Goal: Information Seeking & Learning: Learn about a topic

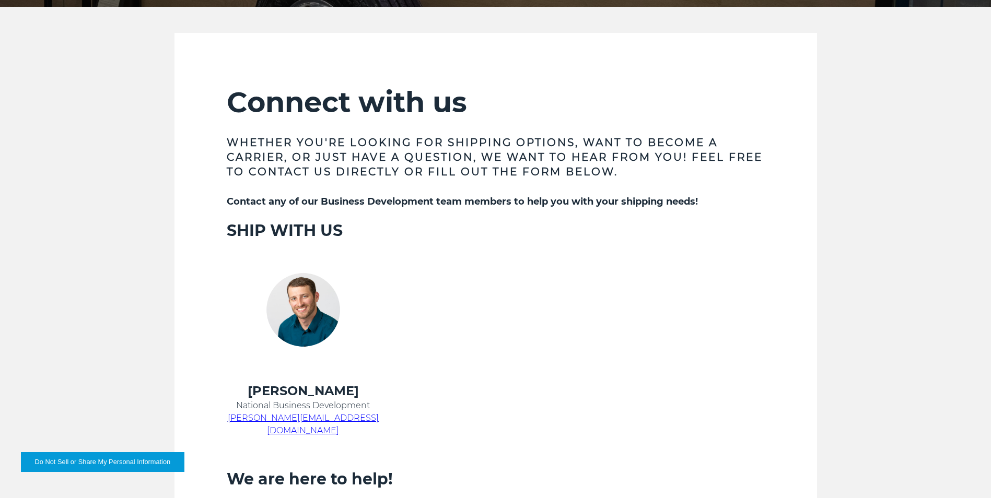
scroll to position [209, 0]
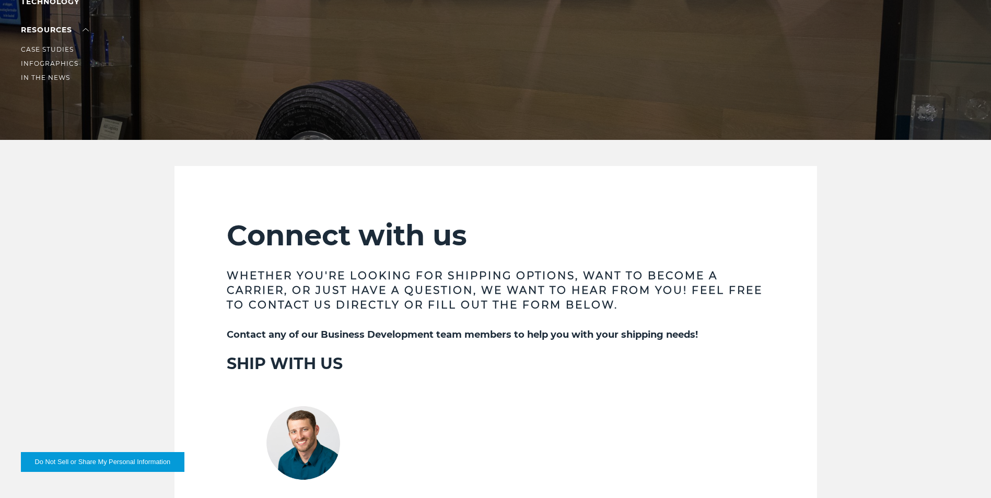
click at [51, 34] on li "RESOURCES Case Studies Infographics In The News" at bounding box center [66, 54] width 91 height 60
click at [67, 30] on link "RESOURCES" at bounding box center [55, 29] width 68 height 9
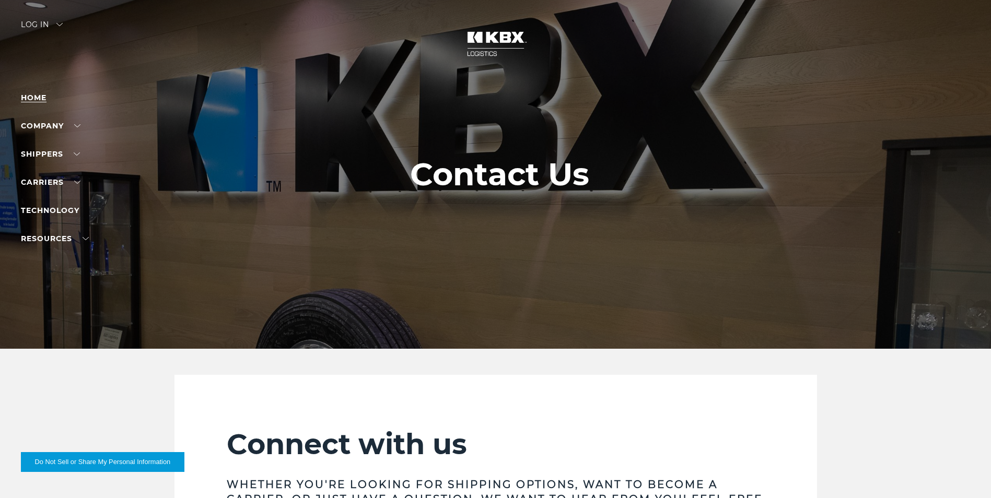
click at [40, 98] on link "Home" at bounding box center [34, 97] width 26 height 9
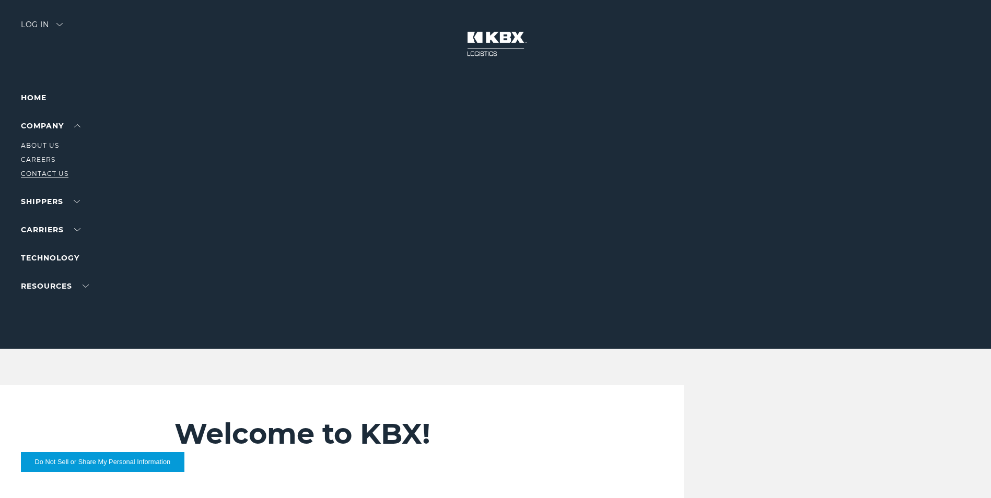
click at [42, 171] on link "Contact Us" at bounding box center [45, 174] width 48 height 8
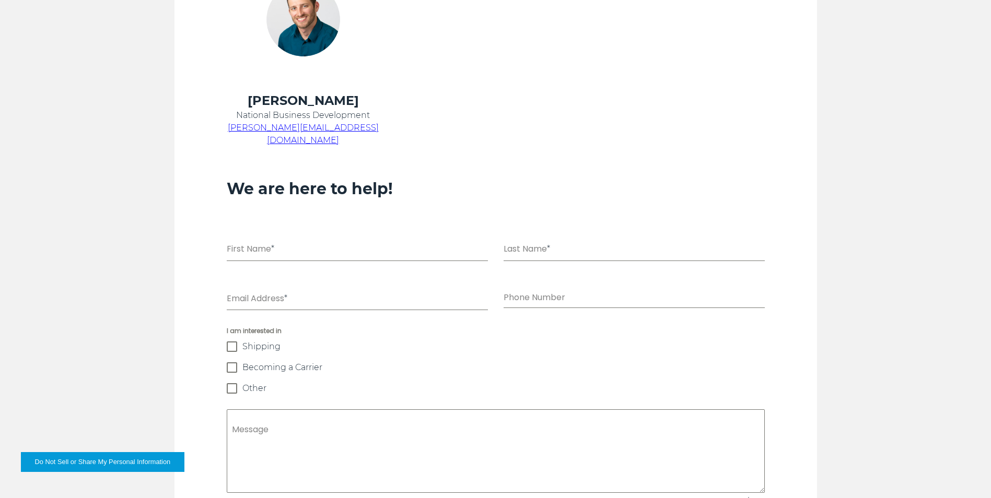
scroll to position [627, 0]
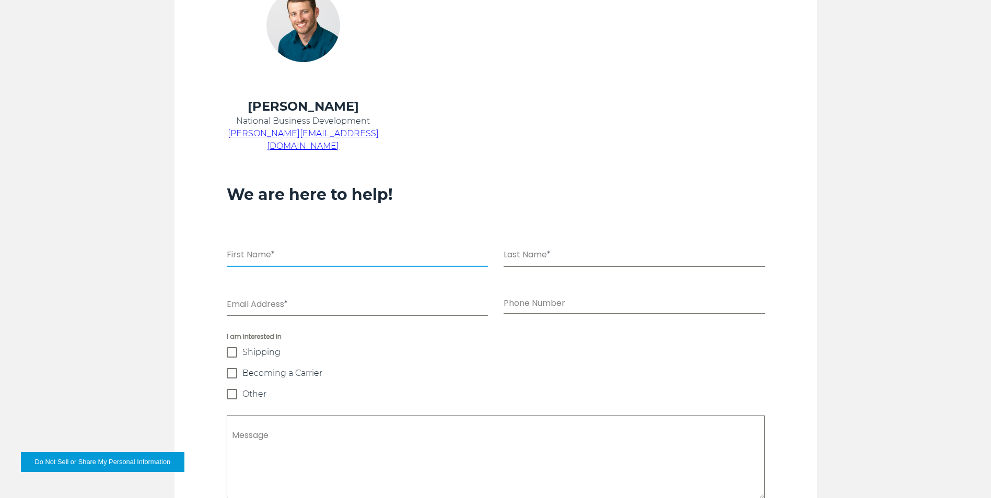
click at [355, 246] on input "First Name *" at bounding box center [357, 256] width 261 height 21
type input "********"
type input "******"
type input "**********"
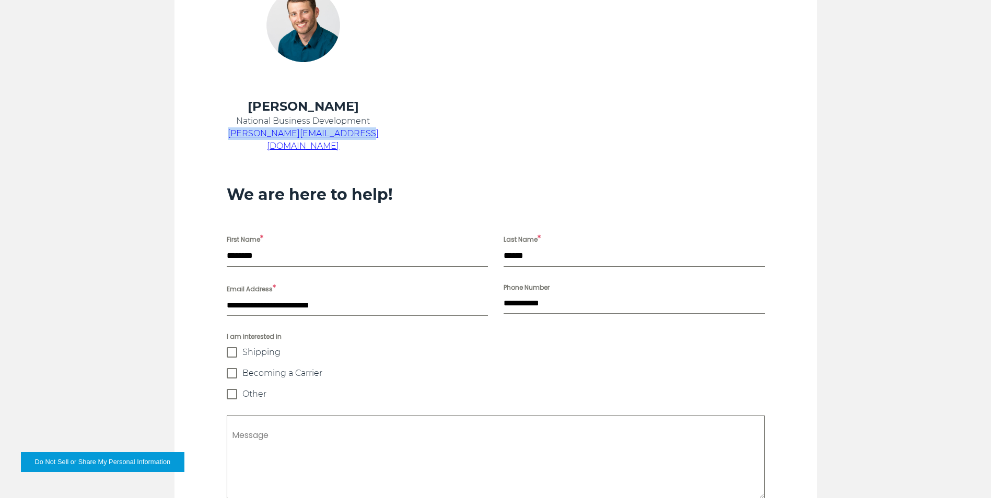
drag, startPoint x: 362, startPoint y: 137, endPoint x: 244, endPoint y: 136, distance: 117.6
click at [244, 136] on p "chris.kein@kbxlogistics.com" at bounding box center [303, 139] width 153 height 25
drag, startPoint x: 244, startPoint y: 136, endPoint x: 252, endPoint y: 137, distance: 7.9
copy span "chris.kein@kbxlogistics.com"
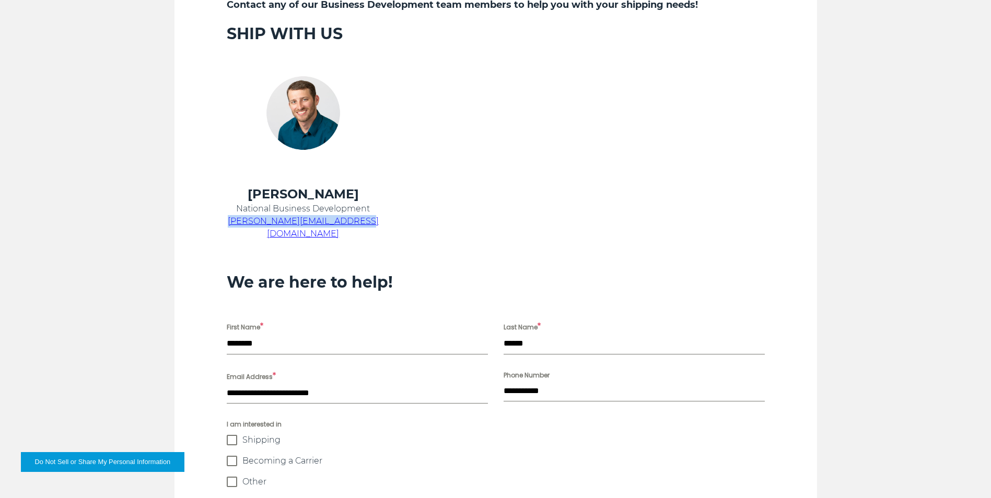
scroll to position [313, 0]
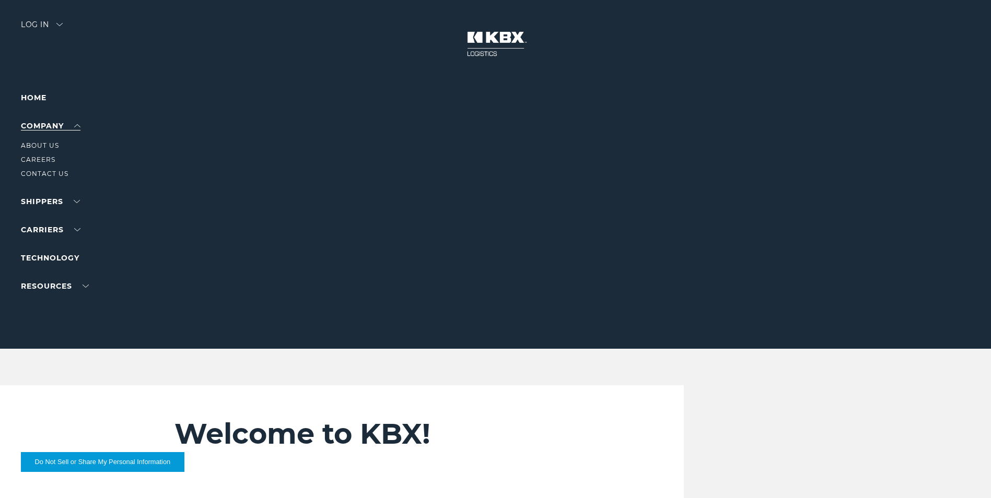
click at [52, 128] on link "Company" at bounding box center [51, 125] width 60 height 9
click at [45, 146] on link "About Us" at bounding box center [40, 146] width 38 height 8
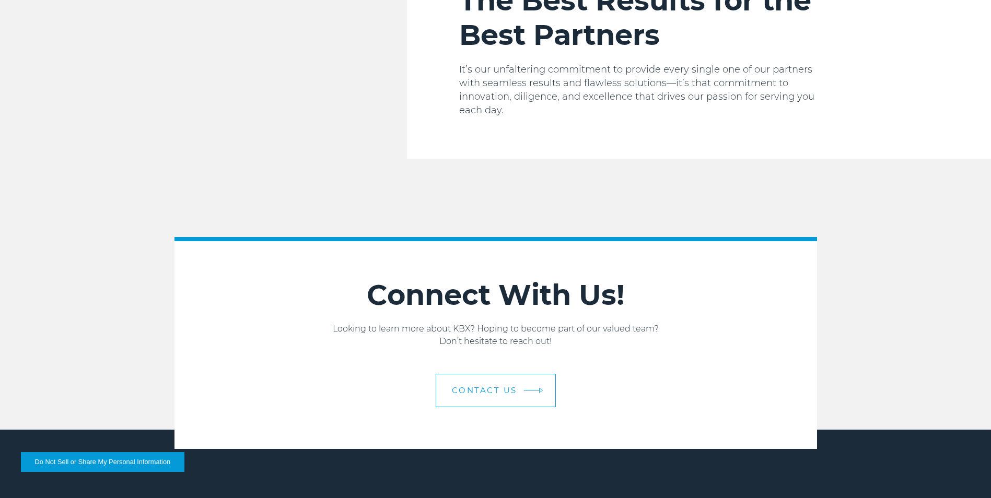
scroll to position [1763, 0]
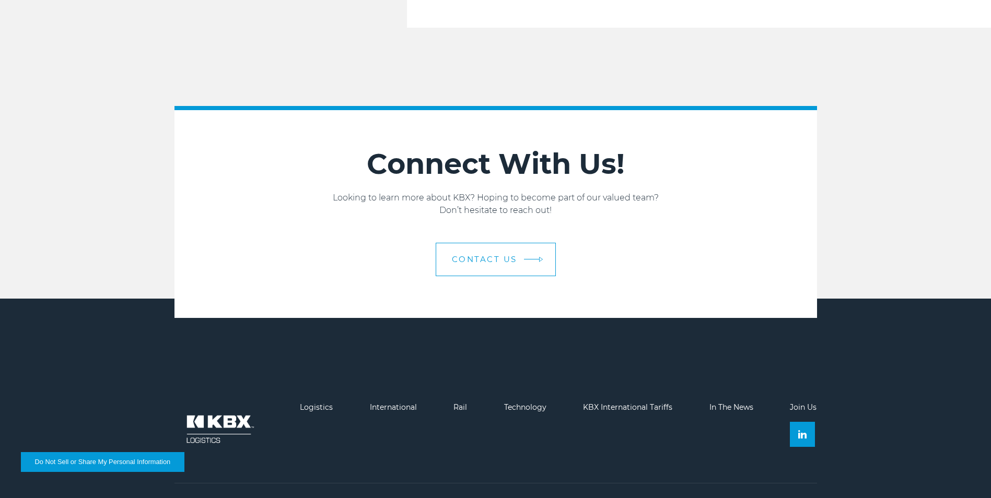
click at [517, 243] on link "Contact us" at bounding box center [496, 259] width 120 height 33
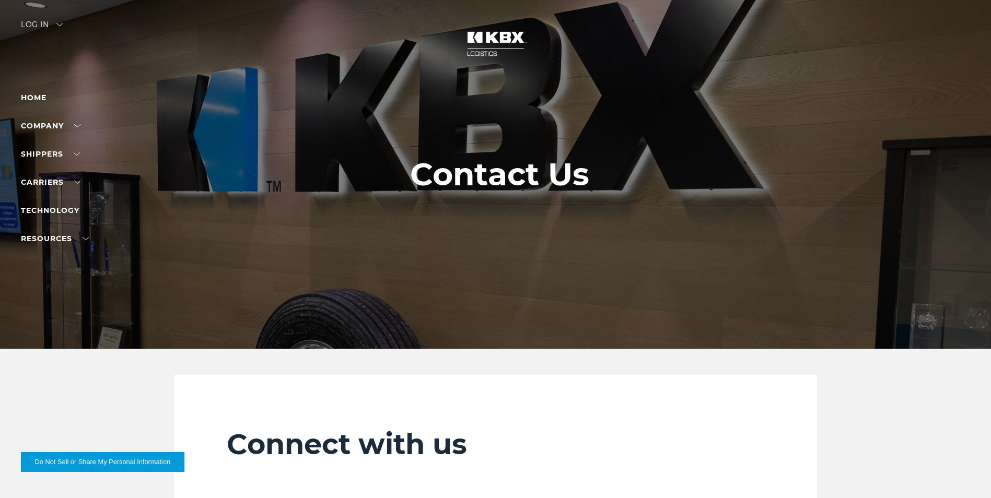
scroll to position [52, 0]
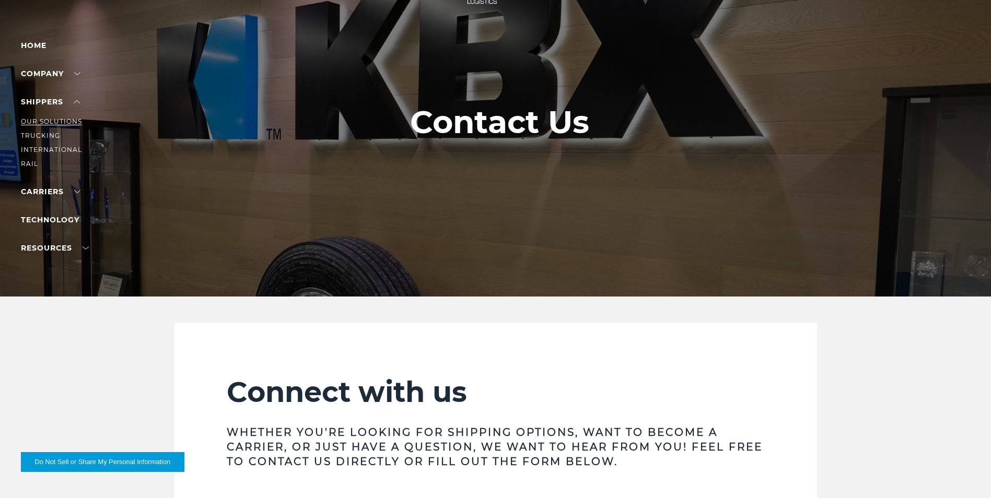
click at [49, 119] on link "Our Solutions" at bounding box center [51, 122] width 61 height 8
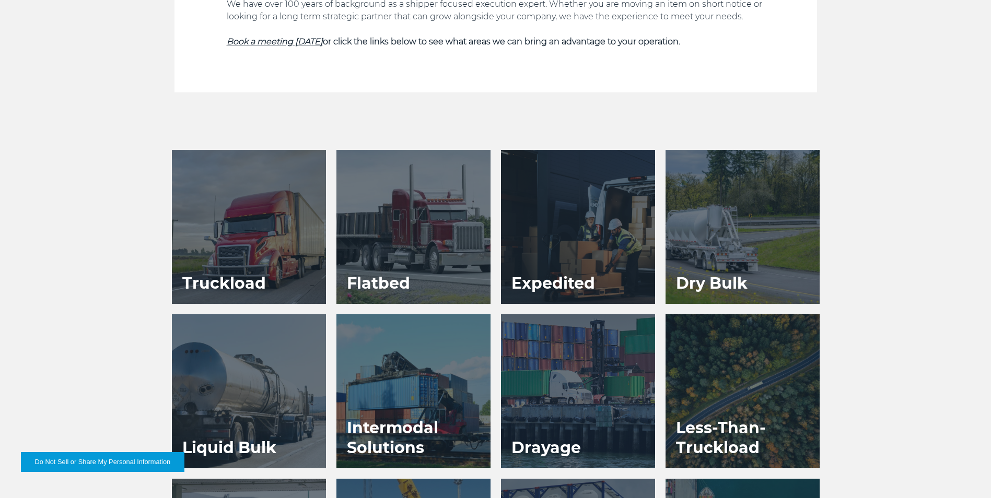
scroll to position [522, 0]
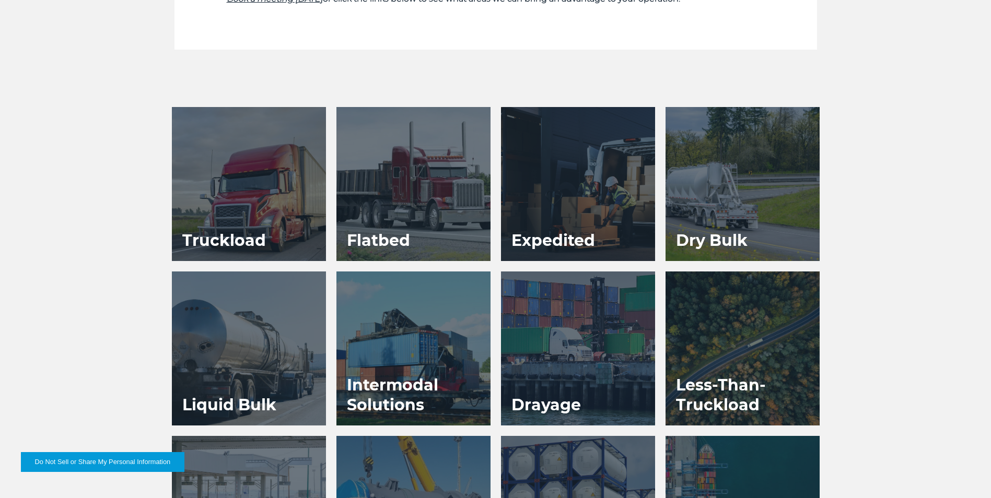
click at [271, 240] on h3 "Truckload" at bounding box center [224, 240] width 104 height 41
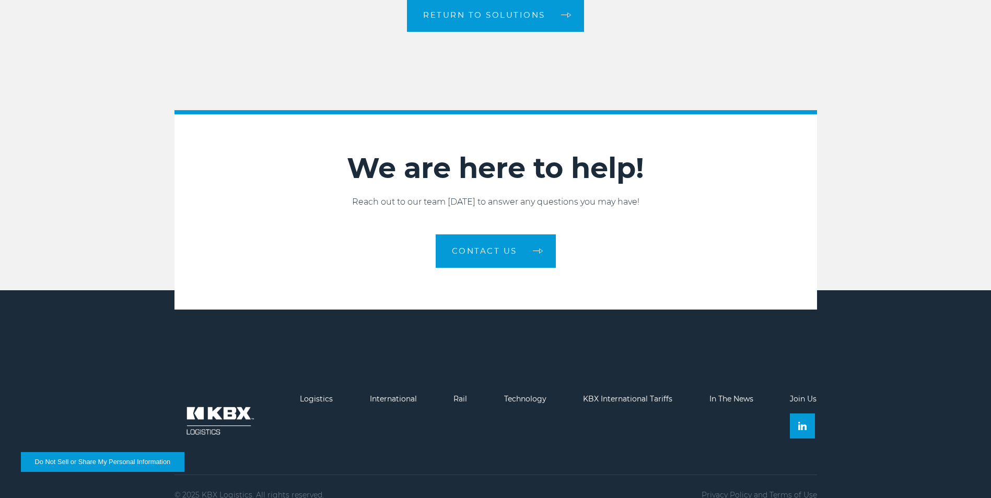
scroll to position [1353, 0]
